Goal: Information Seeking & Learning: Learn about a topic

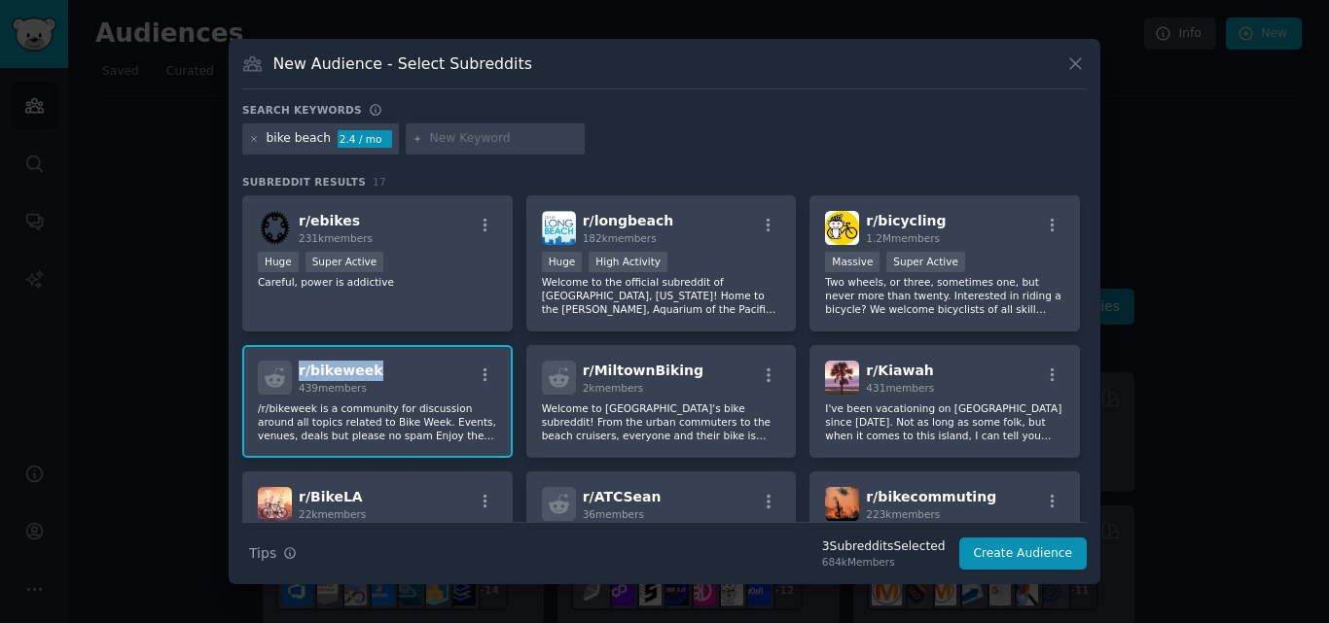
drag, startPoint x: 0, startPoint y: 0, endPoint x: 293, endPoint y: 366, distance: 468.4
click at [293, 366] on div "r/ bikeweek 439 members" at bounding box center [377, 378] width 239 height 34
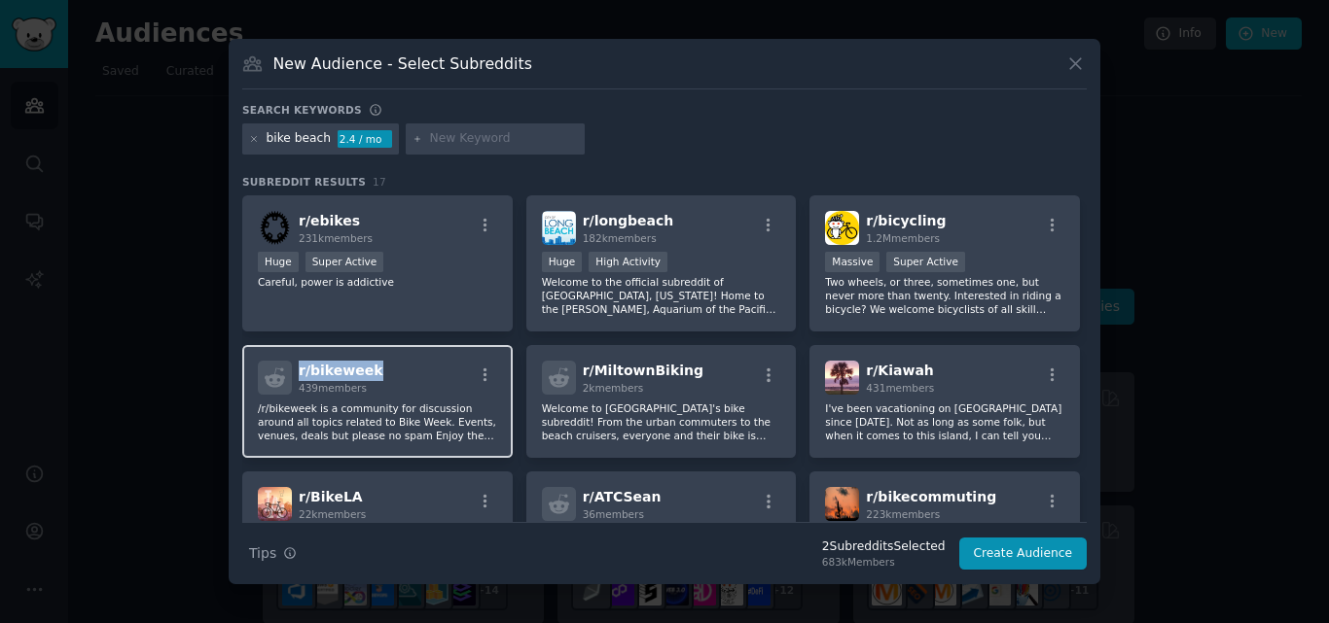
copy span "r/ bikeweek"
click at [1071, 75] on button at bounding box center [1075, 64] width 22 height 22
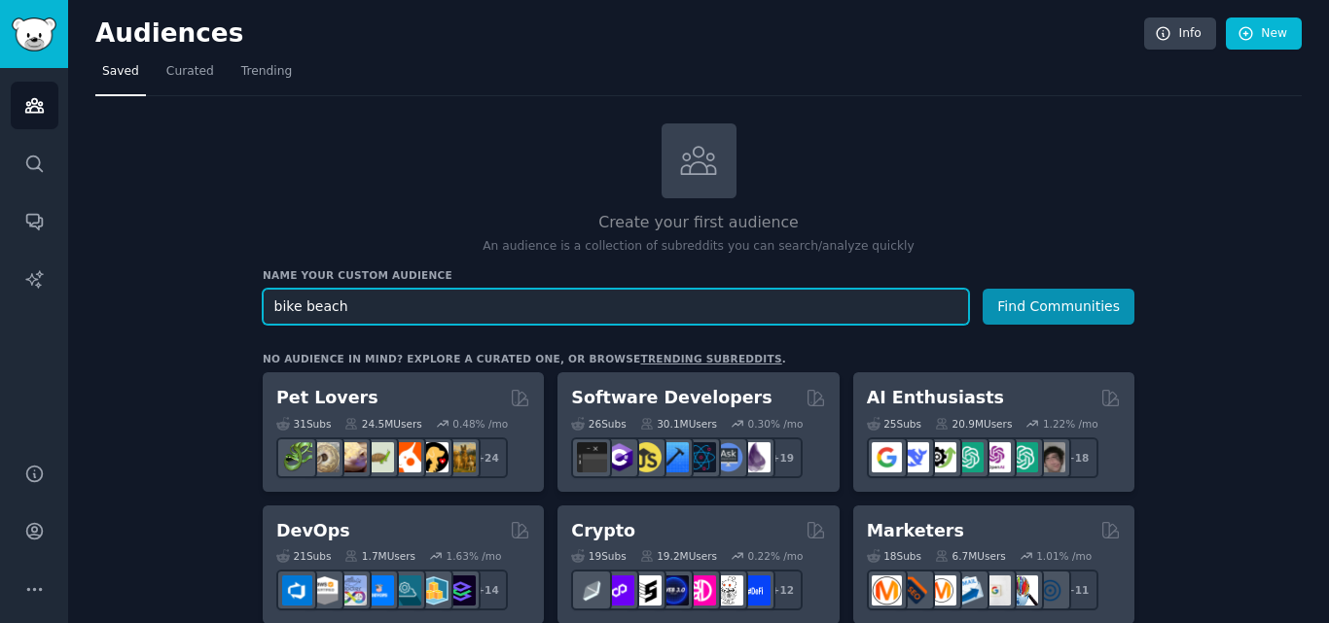
click at [326, 303] on input "bike beach" at bounding box center [616, 307] width 706 height 36
type input "bike daily"
click at [982, 289] on button "Find Communities" at bounding box center [1058, 307] width 152 height 36
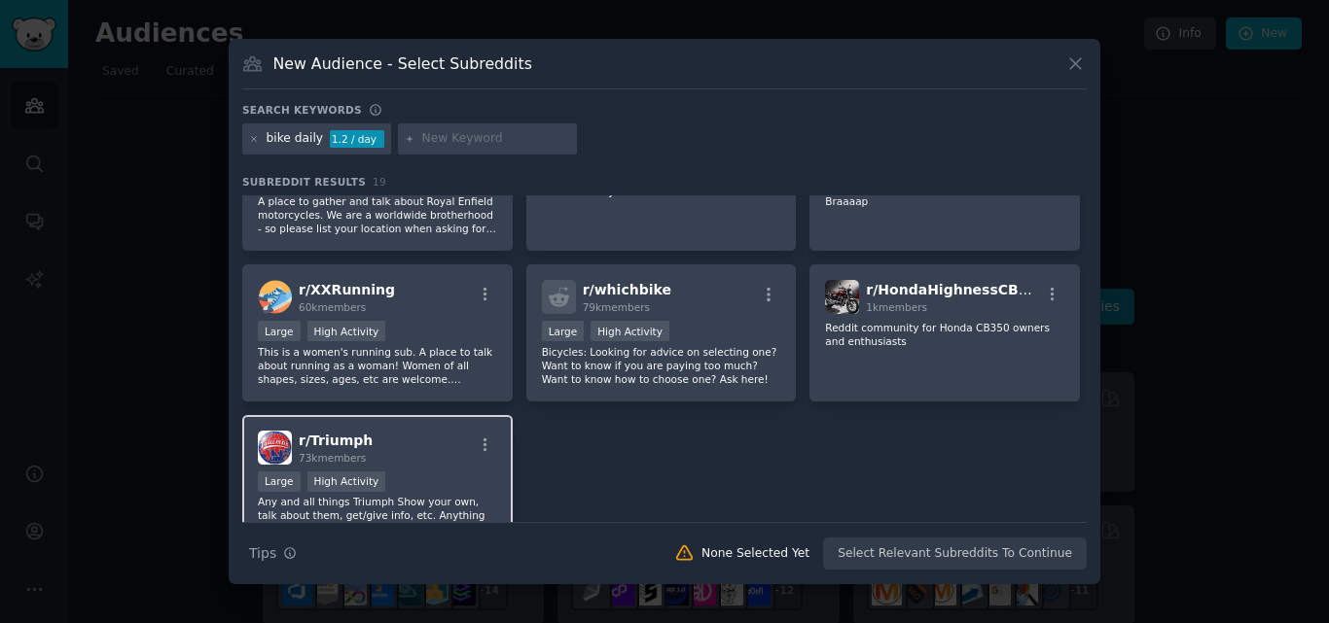
scroll to position [652, 0]
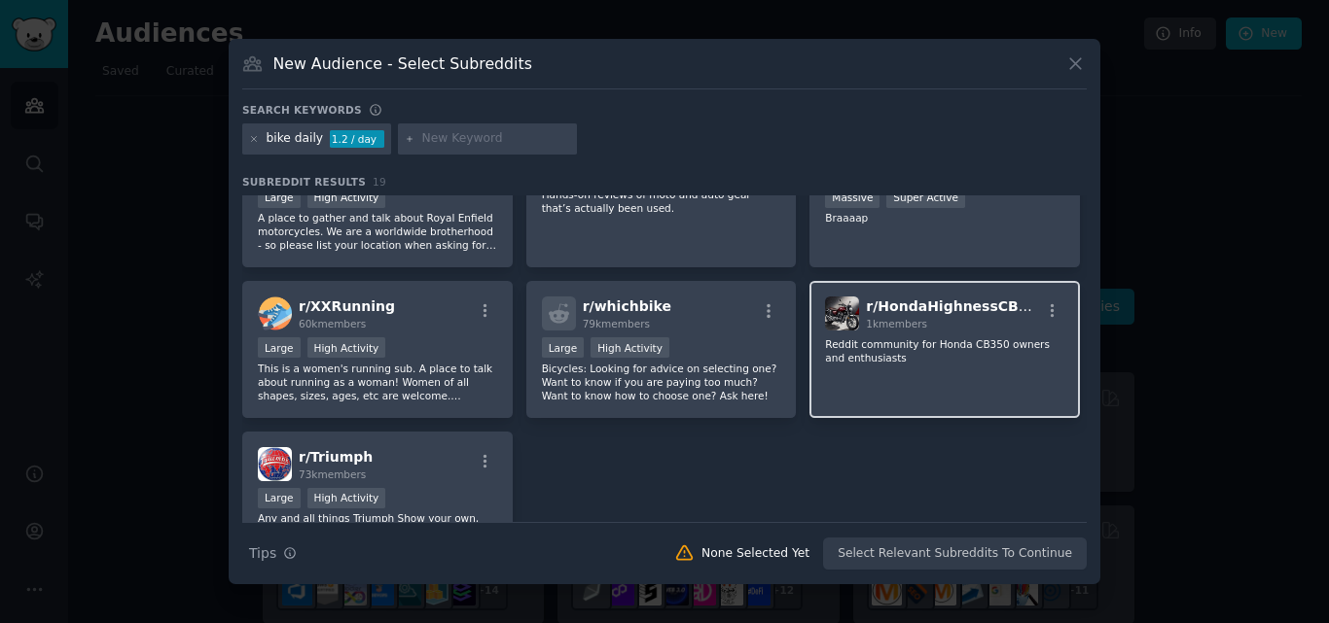
click at [1017, 303] on div "r/ HondaHighnessCB350 1k members" at bounding box center [944, 314] width 239 height 34
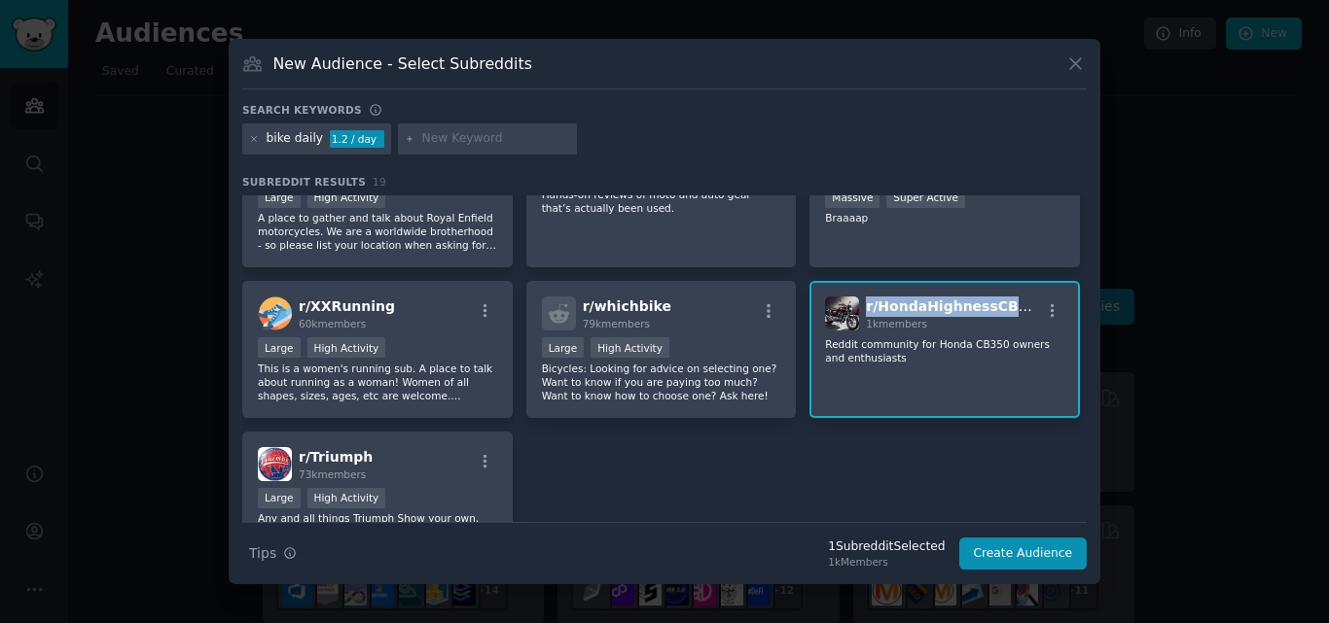
drag, startPoint x: 1017, startPoint y: 303, endPoint x: 865, endPoint y: 308, distance: 152.8
click at [865, 308] on div "r/ HondaHighnessCB350 1k members" at bounding box center [944, 314] width 239 height 34
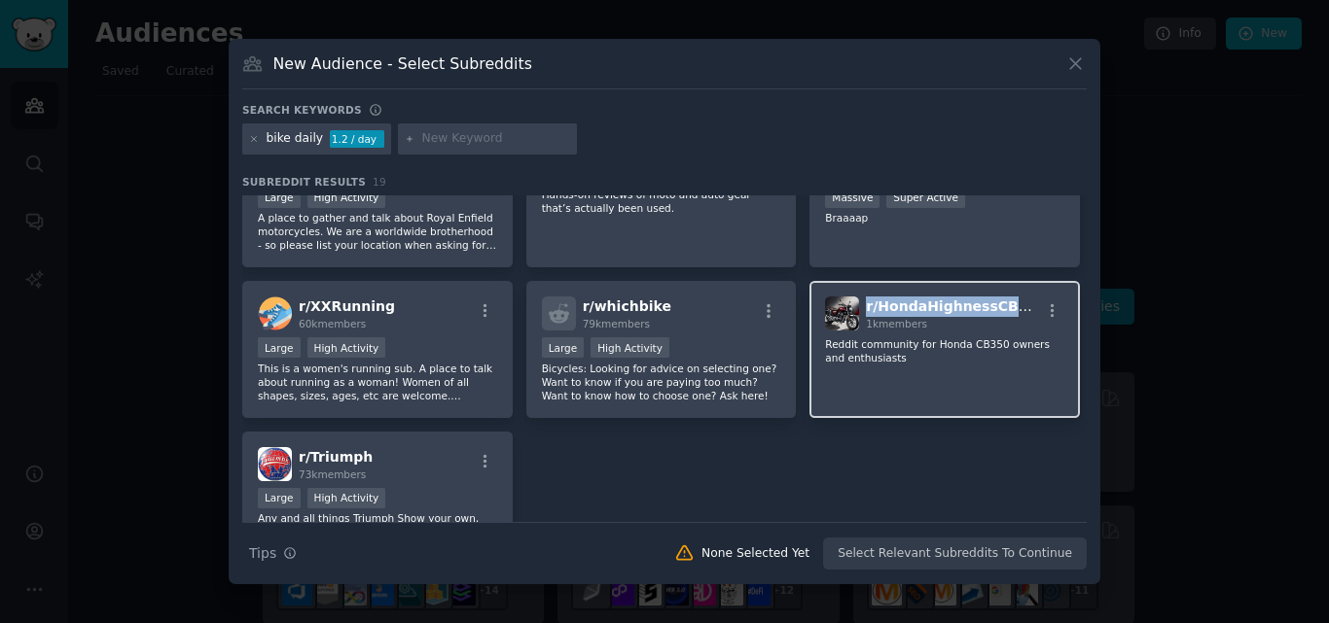
copy span "r/ HondaHighnessCB350"
